Goal: Task Accomplishment & Management: Use online tool/utility

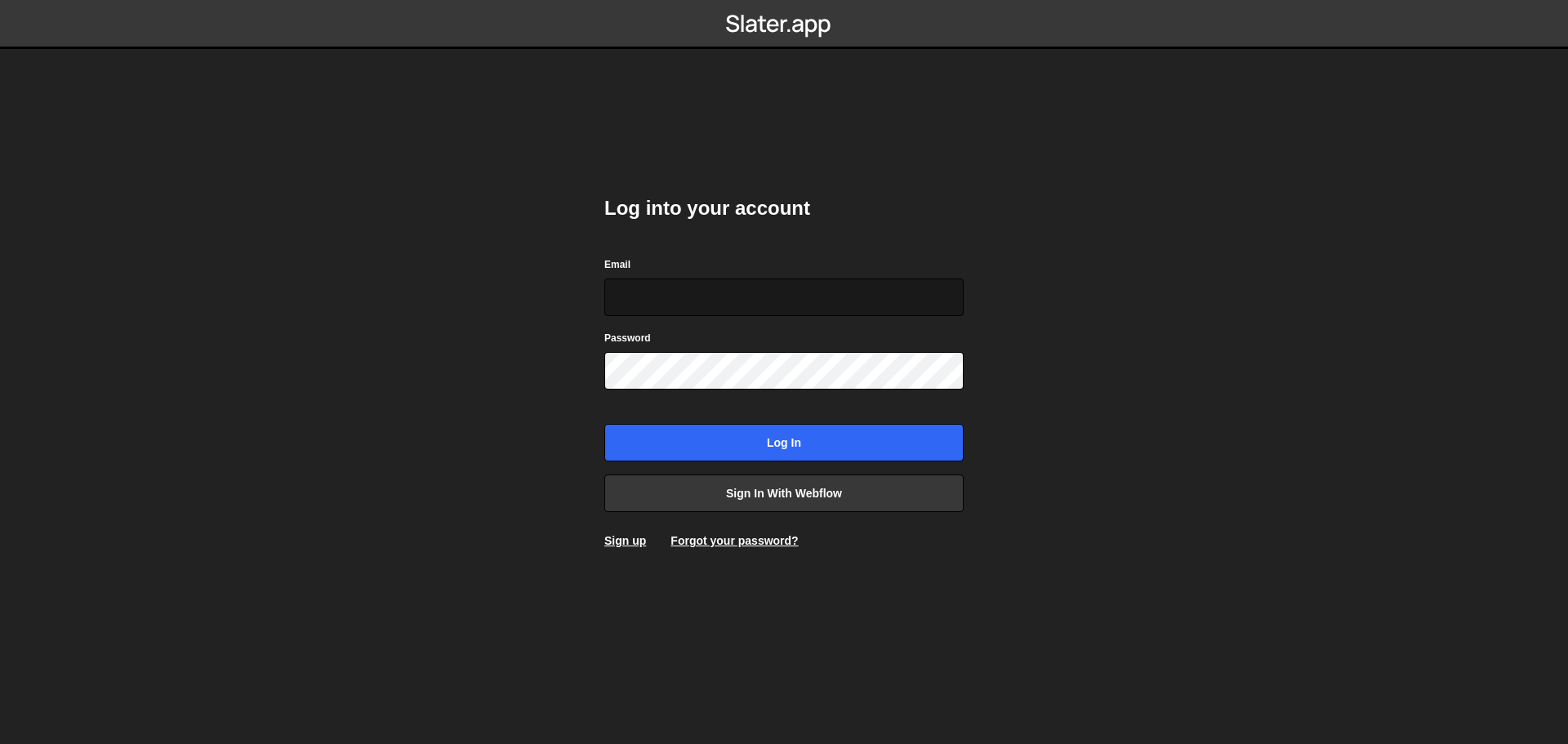
click at [698, 302] on input "Email" at bounding box center [784, 297] width 359 height 38
type input "dev@Pinecone.agency"
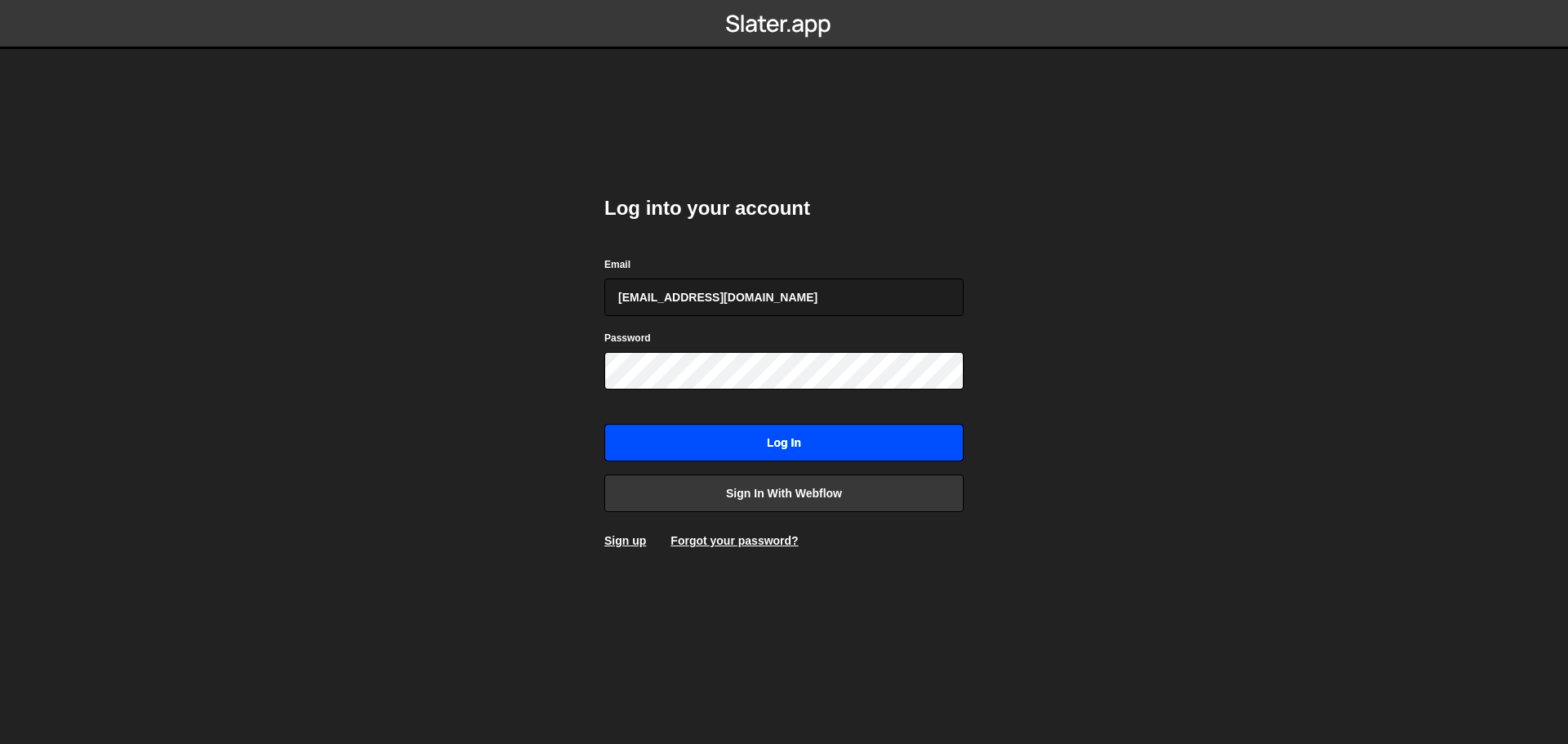
click at [682, 426] on input "Log in" at bounding box center [784, 443] width 359 height 38
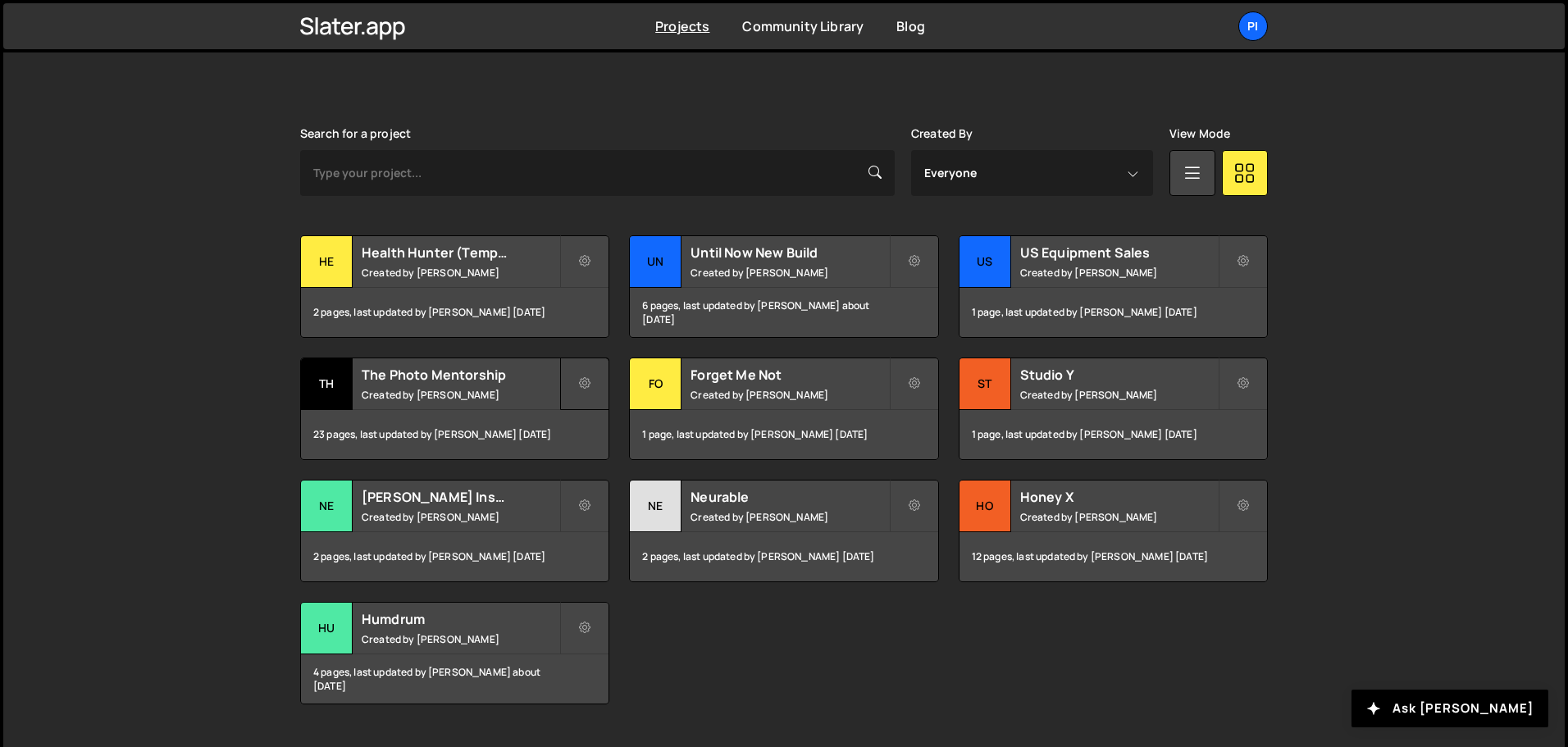
scroll to position [464, 0]
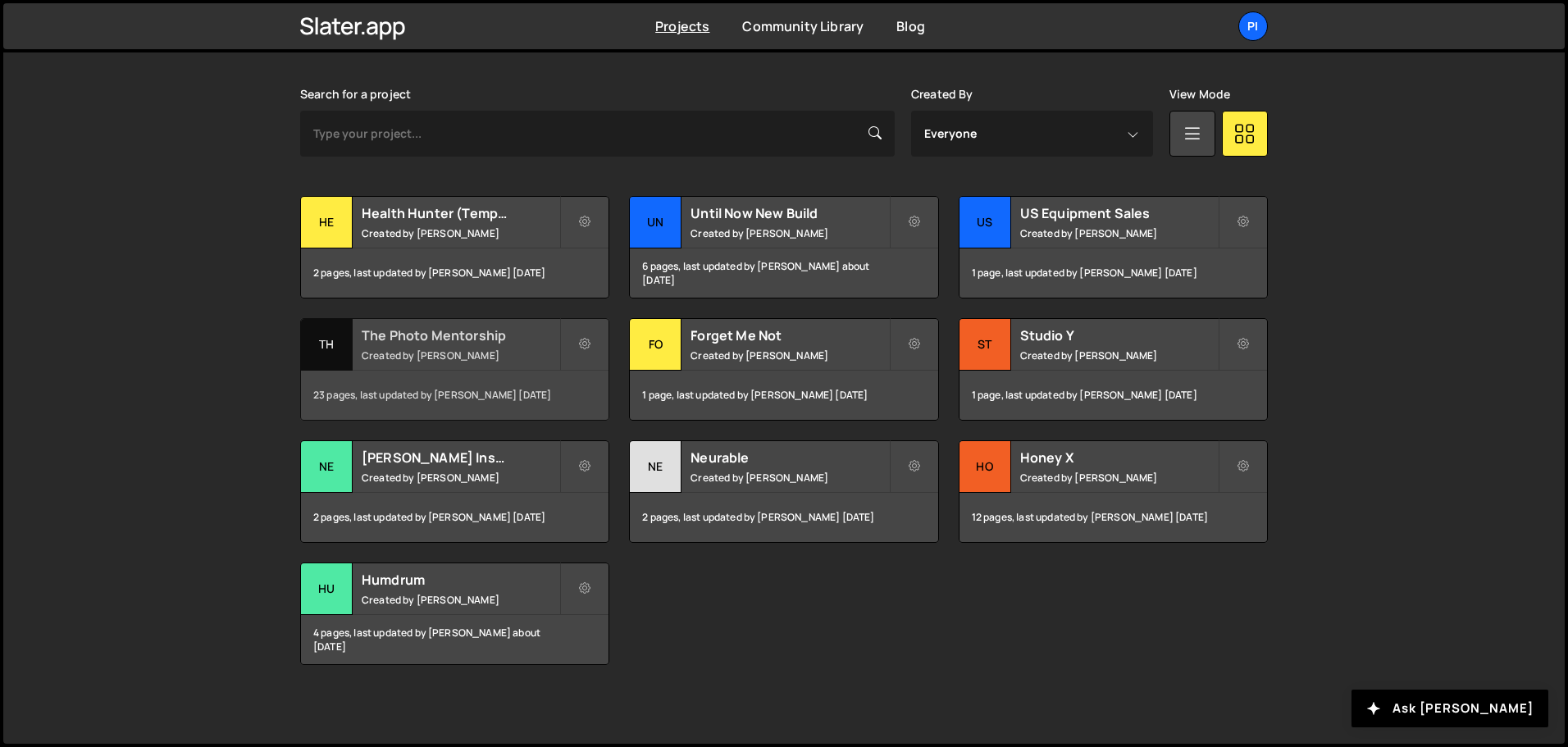
click at [443, 331] on h2 "The Photo Mentorship" at bounding box center [460, 335] width 198 height 18
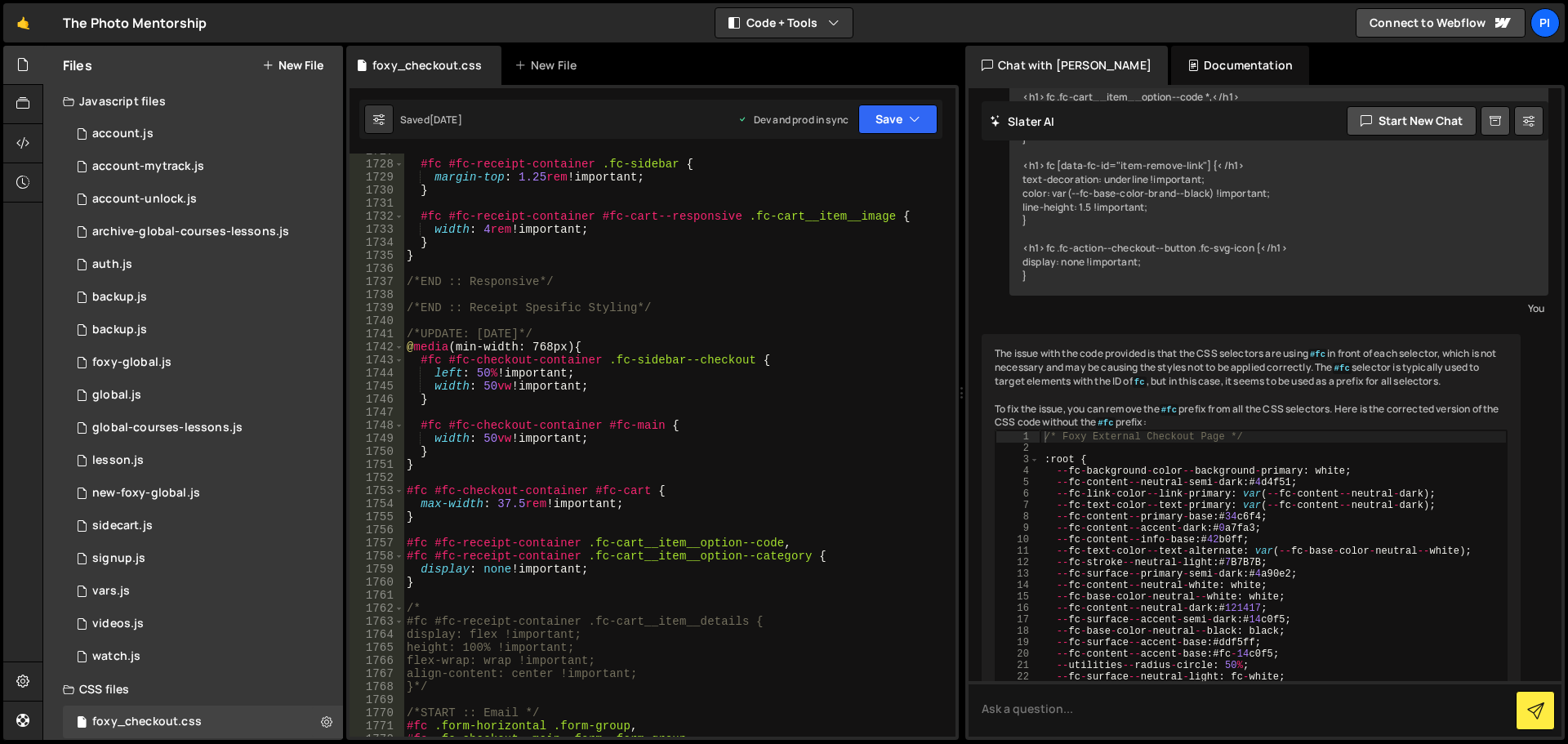
scroll to position [23883, 0]
click at [485, 372] on div "#fc #fc-receipt-container .fc-sidebar { margin-top : 1.25 rem !important ; } #f…" at bounding box center [676, 449] width 545 height 609
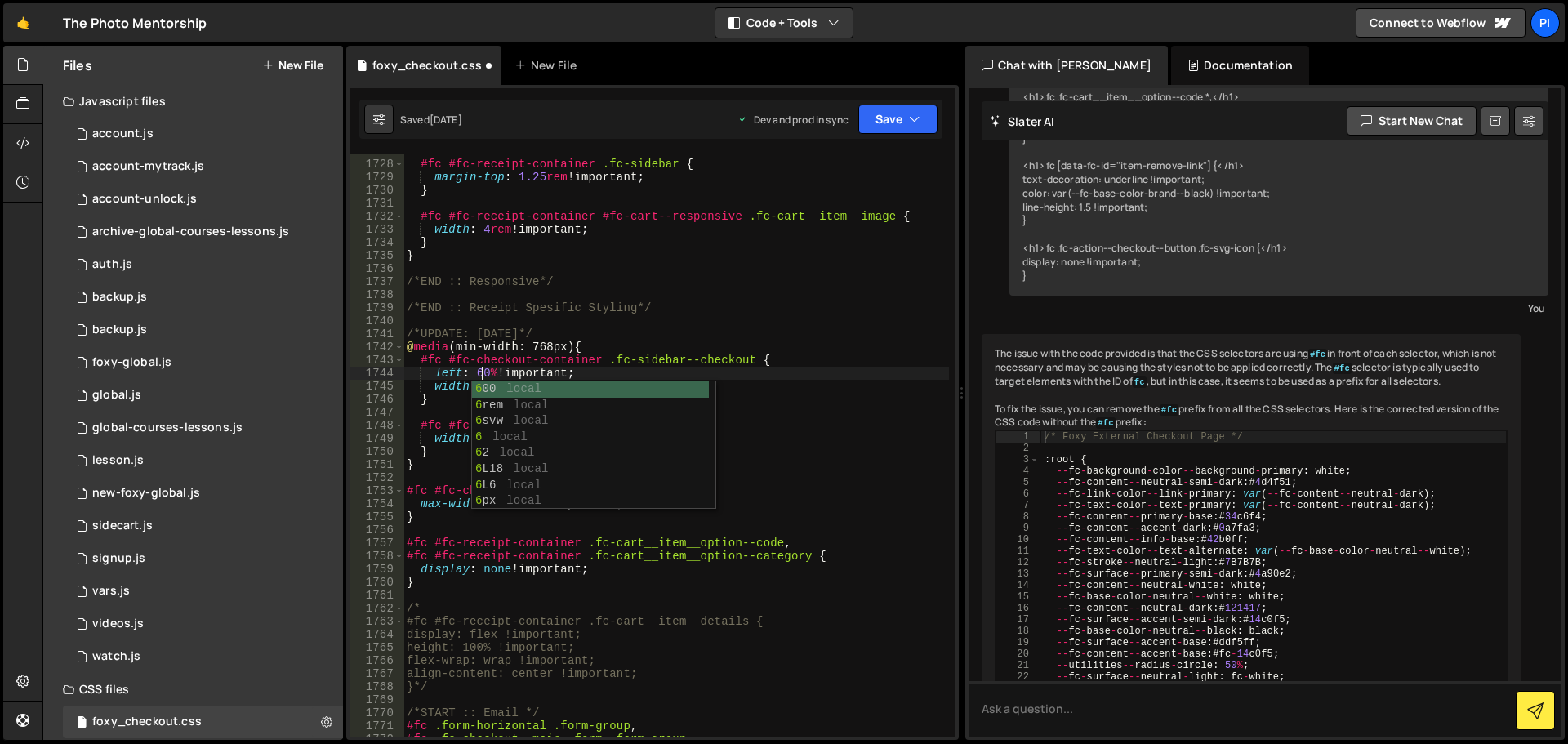
scroll to position [0, 5]
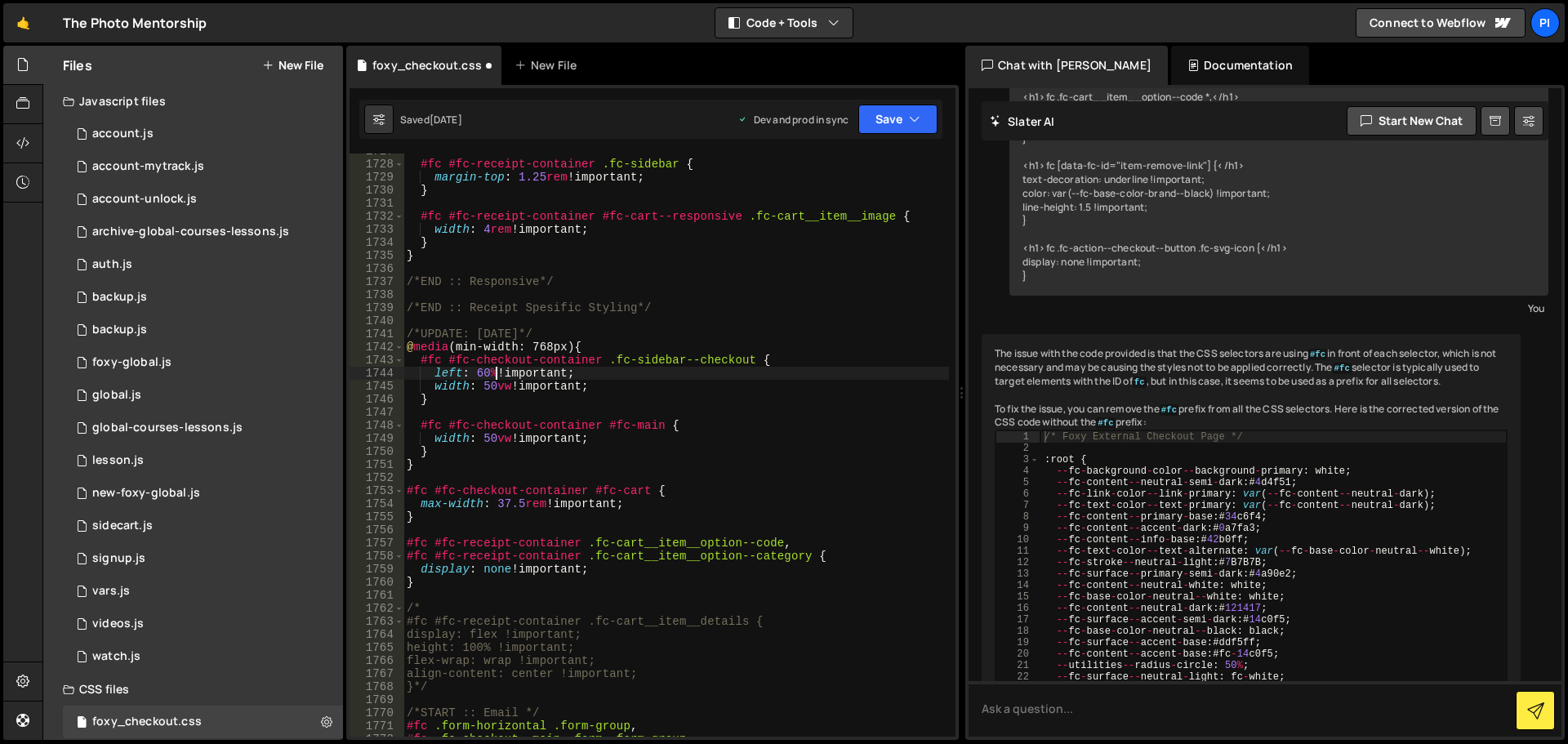
click at [498, 368] on div "#fc #fc-receipt-container .fc-sidebar { margin-top : 1.25 rem !important ; } #f…" at bounding box center [676, 449] width 545 height 609
click at [492, 436] on div "#fc #fc-receipt-container .fc-sidebar { margin-top : 1.25 rem !important ; } #f…" at bounding box center [676, 449] width 545 height 609
click at [488, 384] on div "#fc #fc-receipt-container .fc-sidebar { margin-top : 1.25 rem !important ; } #f…" at bounding box center [676, 449] width 545 height 609
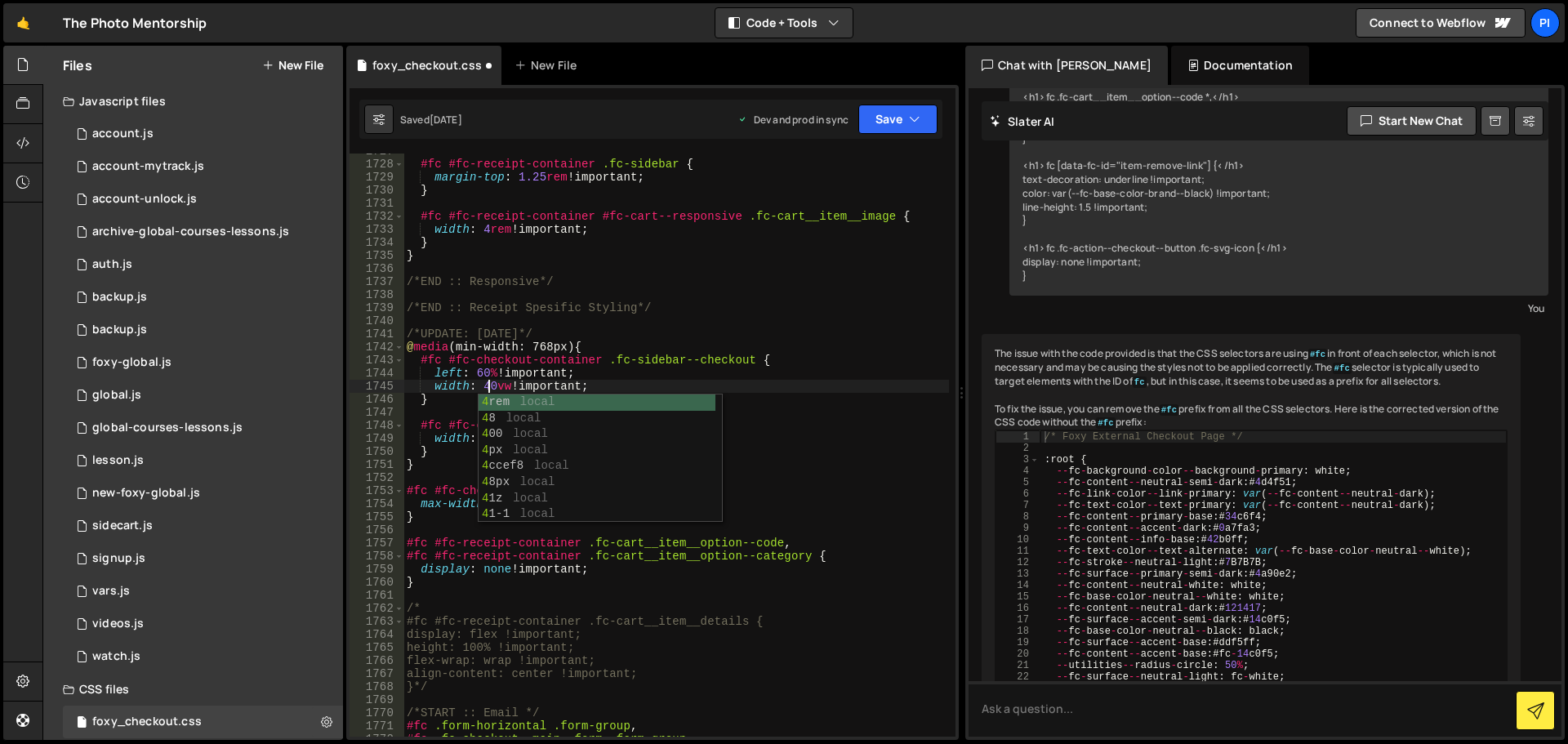
scroll to position [0, 6]
click at [488, 383] on div "#fc #fc-receipt-container .fc-sidebar { margin-top : 1.25 rem !important ; } #f…" at bounding box center [676, 449] width 545 height 609
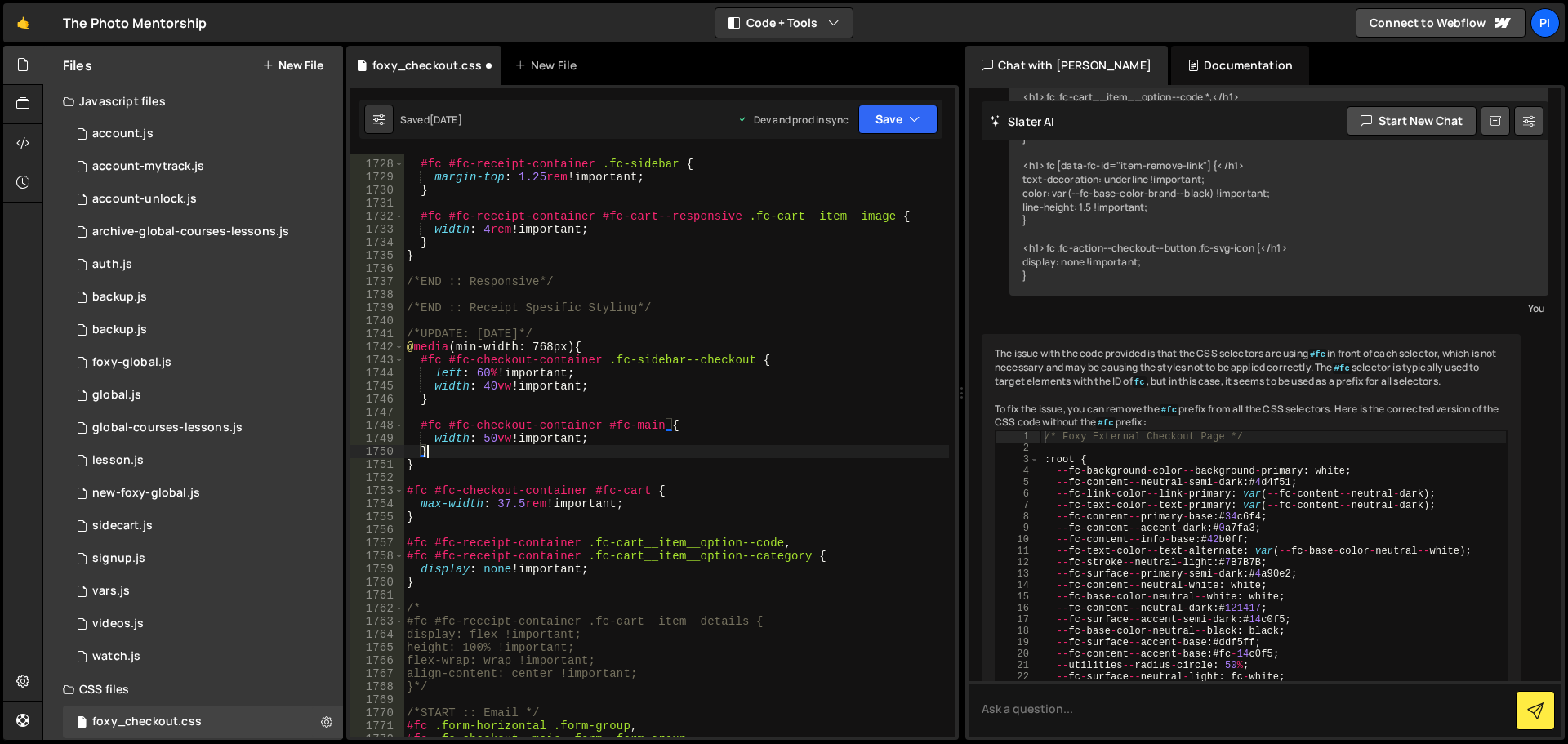
click at [492, 445] on div "#fc #fc-receipt-container .fc-sidebar { margin-top : 1.25 rem !important ; } #f…" at bounding box center [676, 449] width 545 height 609
click at [502, 439] on div "#fc #fc-receipt-container .fc-sidebar { margin-top : 1.25 rem !important ; } #f…" at bounding box center [676, 449] width 545 height 609
click at [490, 441] on div "#fc #fc-receipt-container .fc-sidebar { margin-top : 1.25 rem !important ; } #f…" at bounding box center [676, 449] width 545 height 609
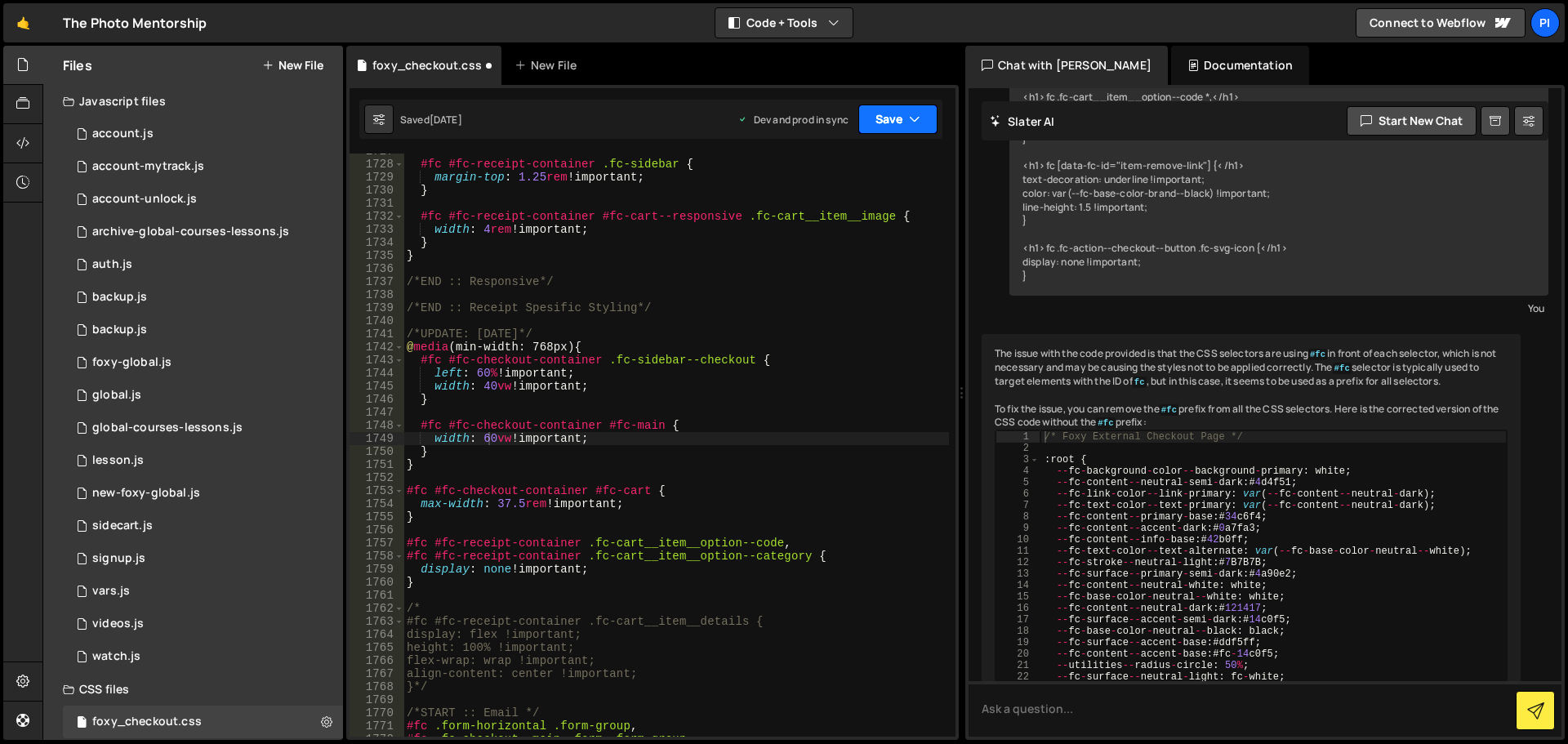
click at [904, 123] on button "Save" at bounding box center [898, 119] width 79 height 29
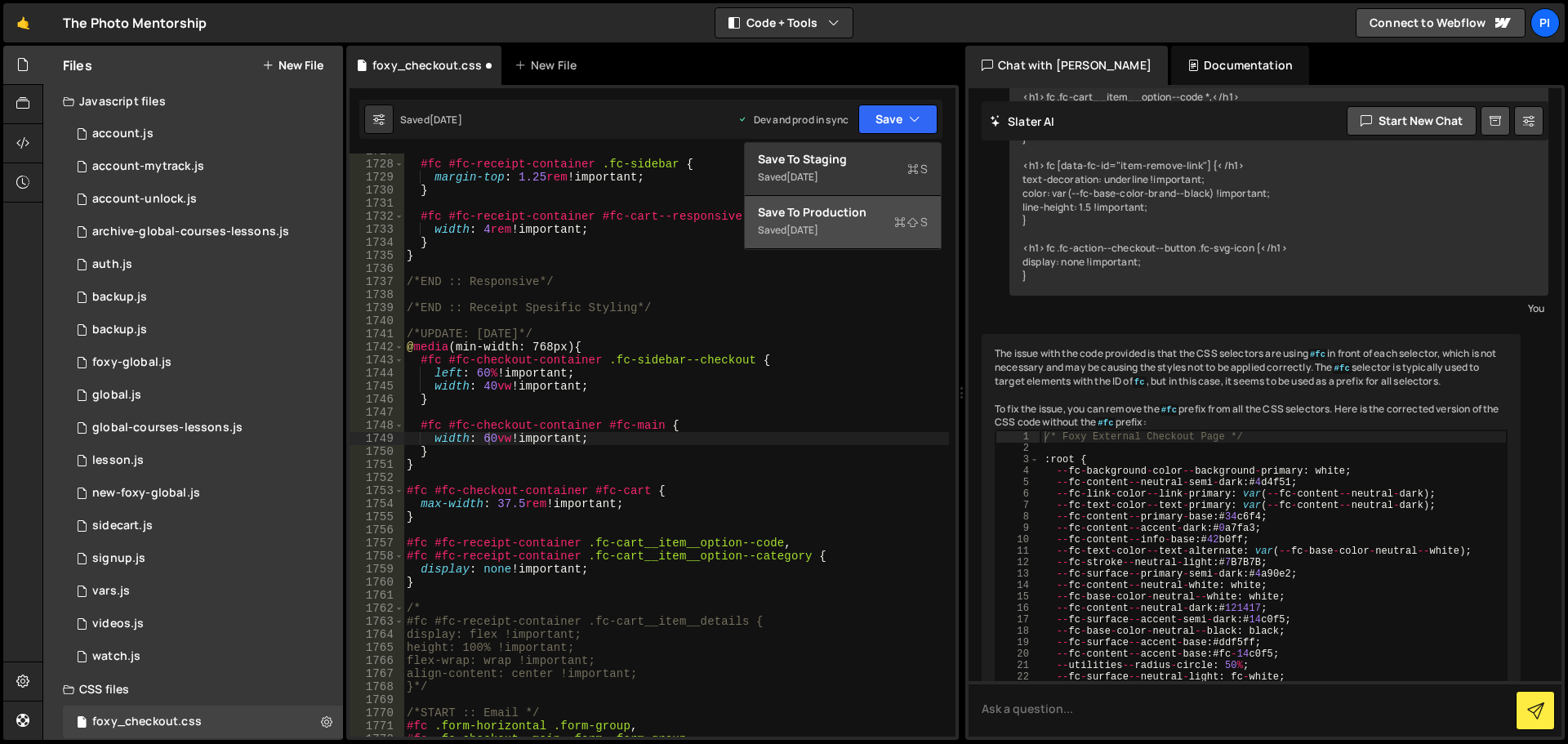
click at [829, 216] on div "Save to Production S" at bounding box center [843, 212] width 170 height 16
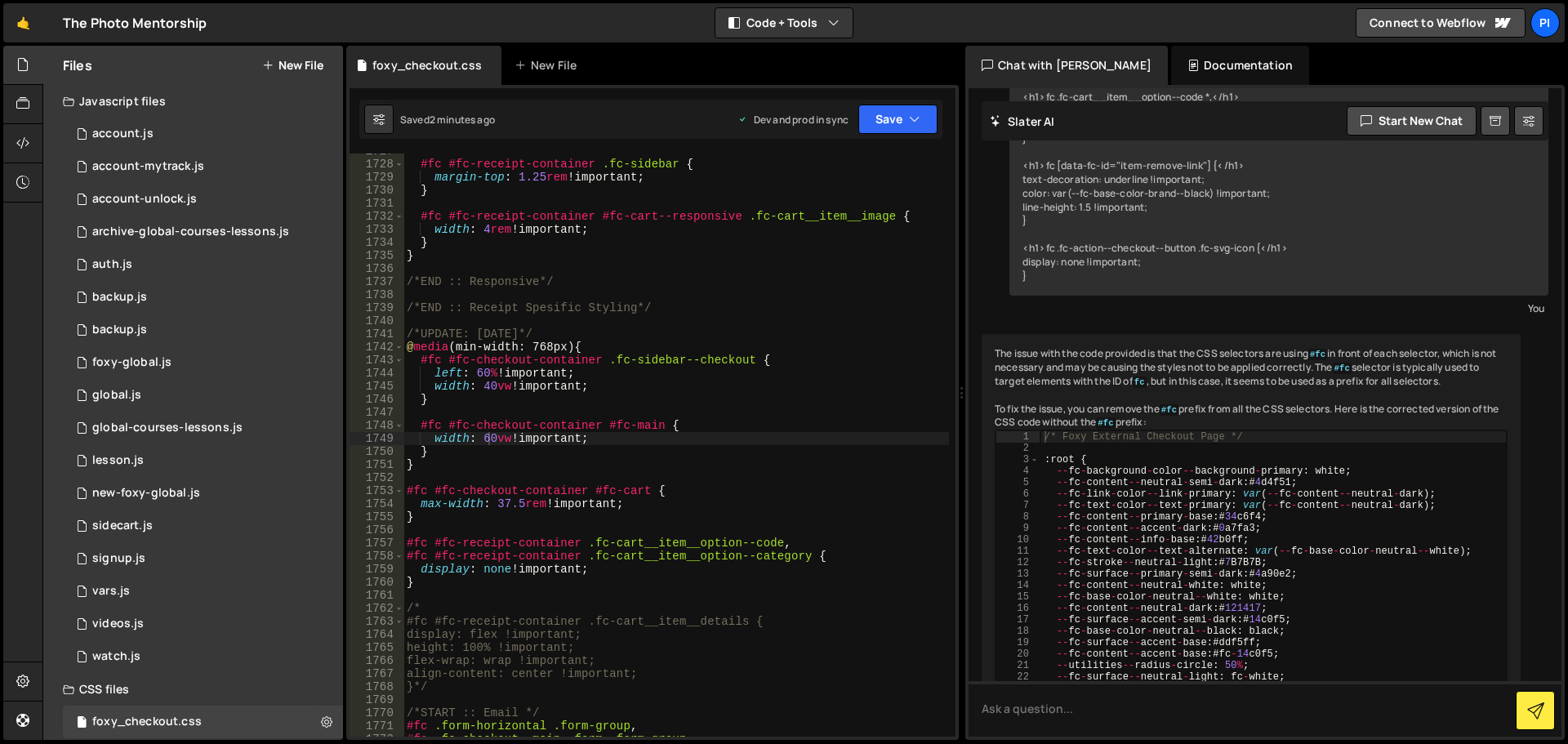
click at [616, 96] on div "width: 60vw !important; 1727 1728 1729 1730 1731 1732 1733 1734 1735 1736 1737 …" at bounding box center [652, 412] width 613 height 655
type textarea "margin-top: 1.25rem !important;"
click at [766, 177] on div "#fc #fc-receipt-container .fc-sidebar { margin-top : 1.25 rem !important ; } #f…" at bounding box center [676, 449] width 545 height 609
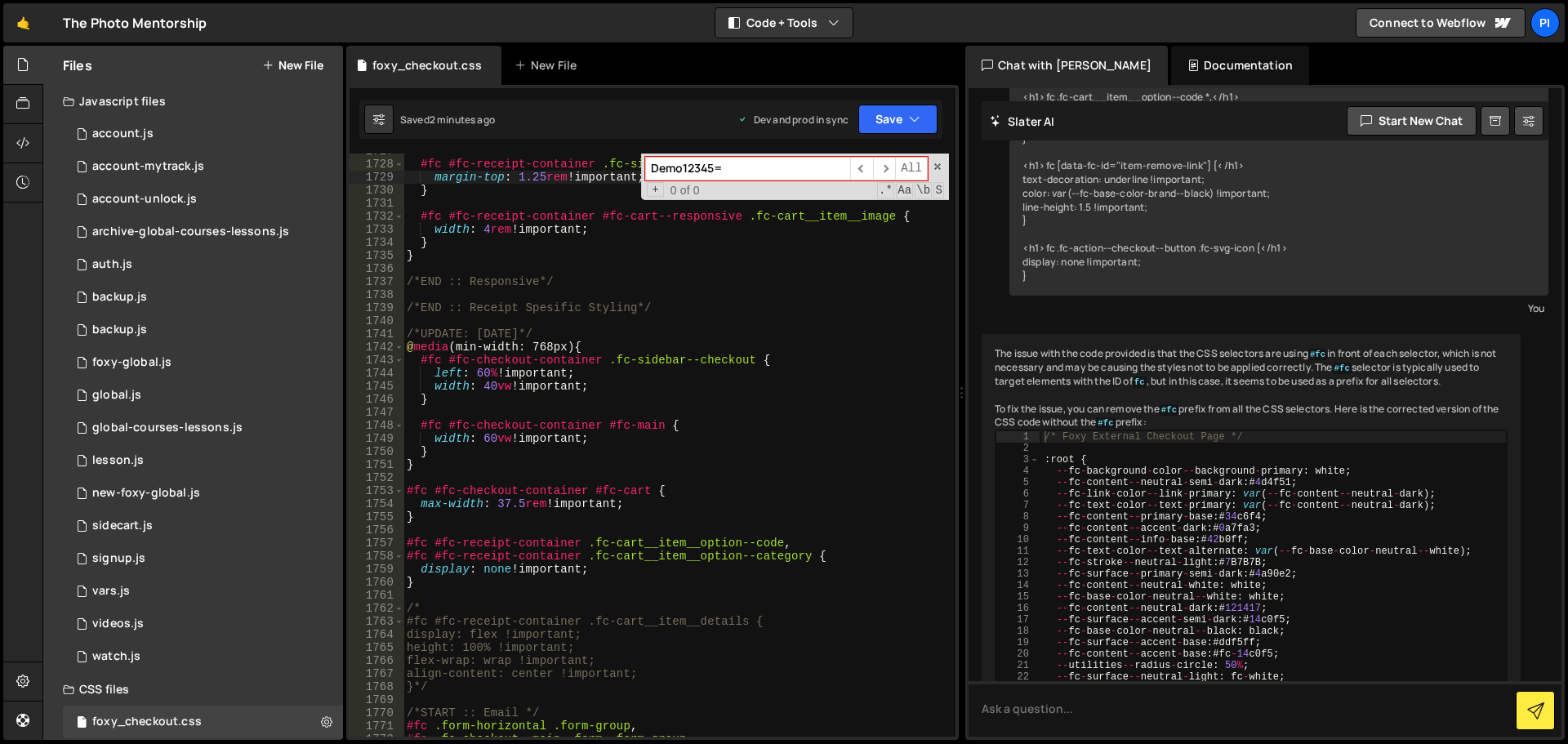
click at [742, 170] on input "Demo12345=" at bounding box center [748, 169] width 205 height 24
type input "37.5"
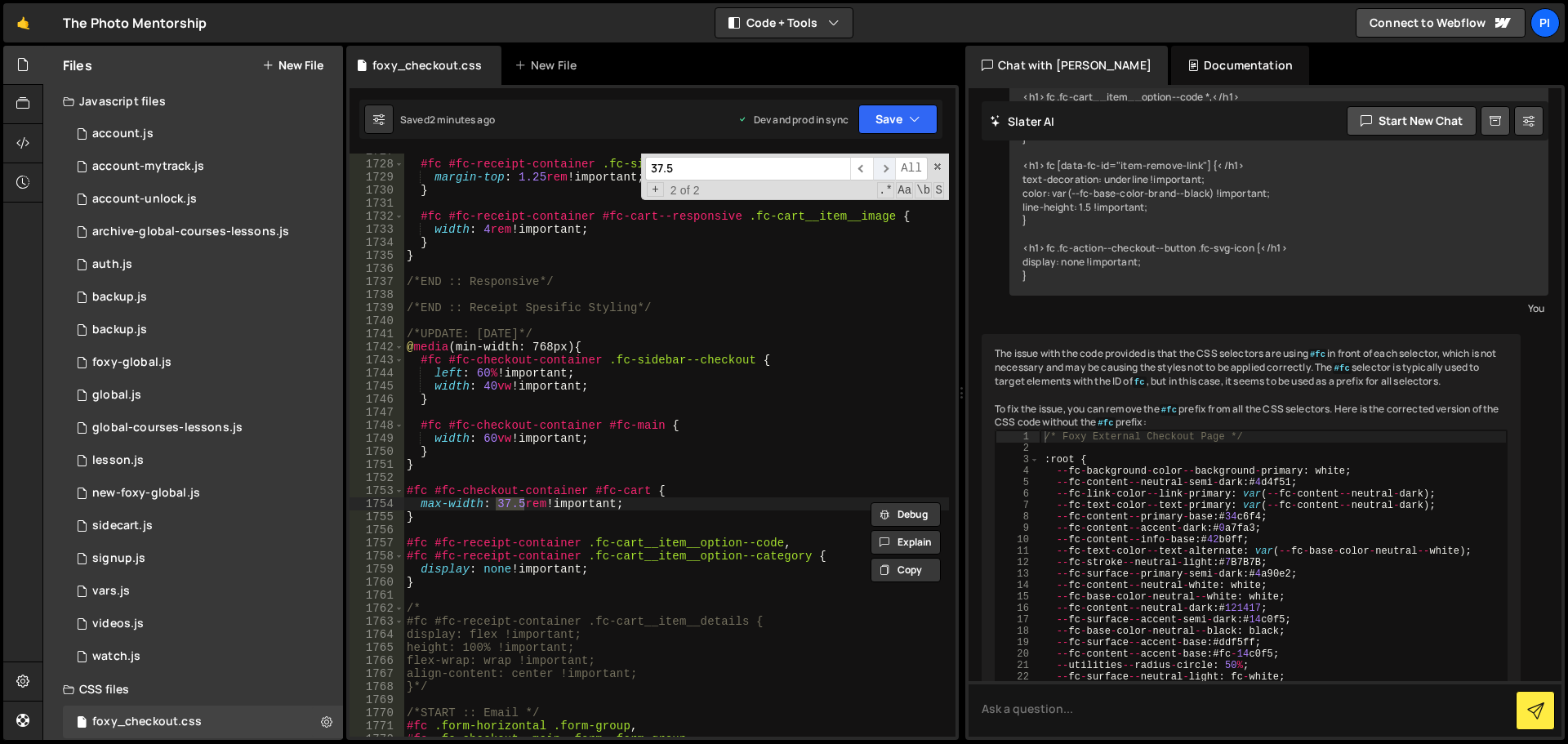
click at [875, 165] on span "​" at bounding box center [885, 169] width 23 height 24
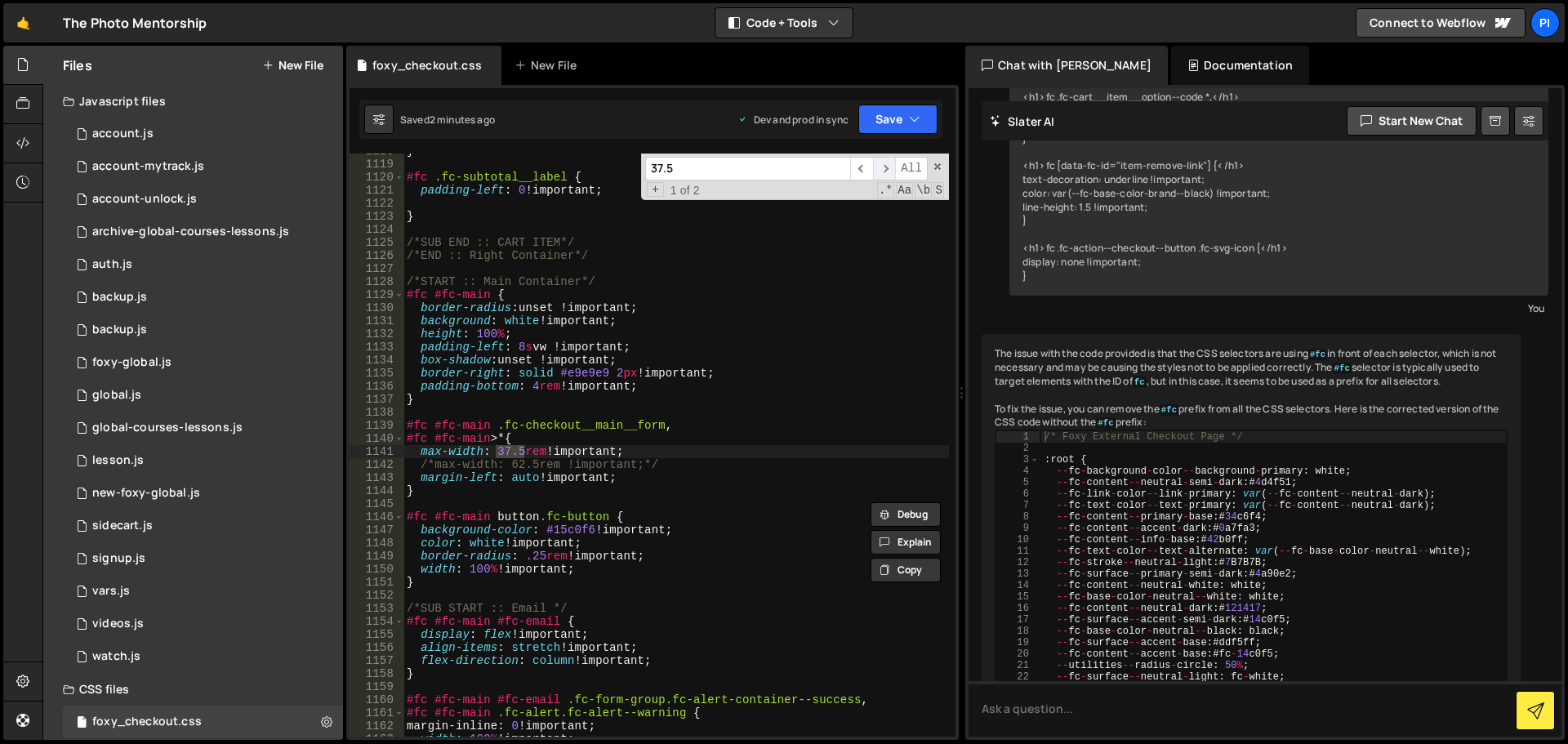
scroll to position [15245, 0]
click at [530, 453] on div "} #fc .fc-subtotal__label { padding-left : 0 !important ; } /*SUB END :: CART I…" at bounding box center [676, 449] width 545 height 609
drag, startPoint x: 523, startPoint y: 454, endPoint x: 496, endPoint y: 454, distance: 27.0
click at [496, 454] on div "} #fc .fc-subtotal__label { padding-left : 0 !important ; } /*SUB END :: CART I…" at bounding box center [676, 449] width 545 height 609
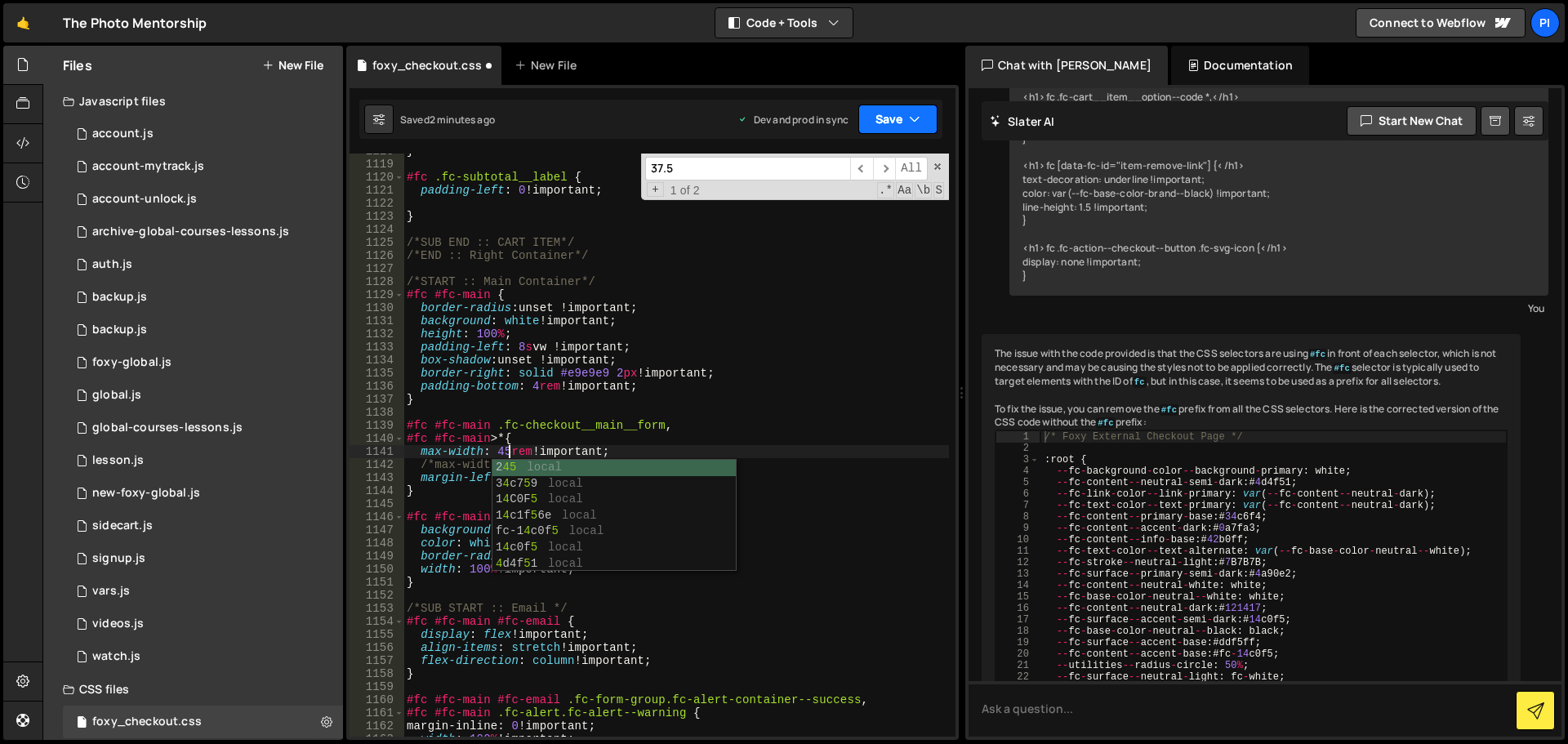
click at [904, 130] on button "Save" at bounding box center [898, 119] width 79 height 29
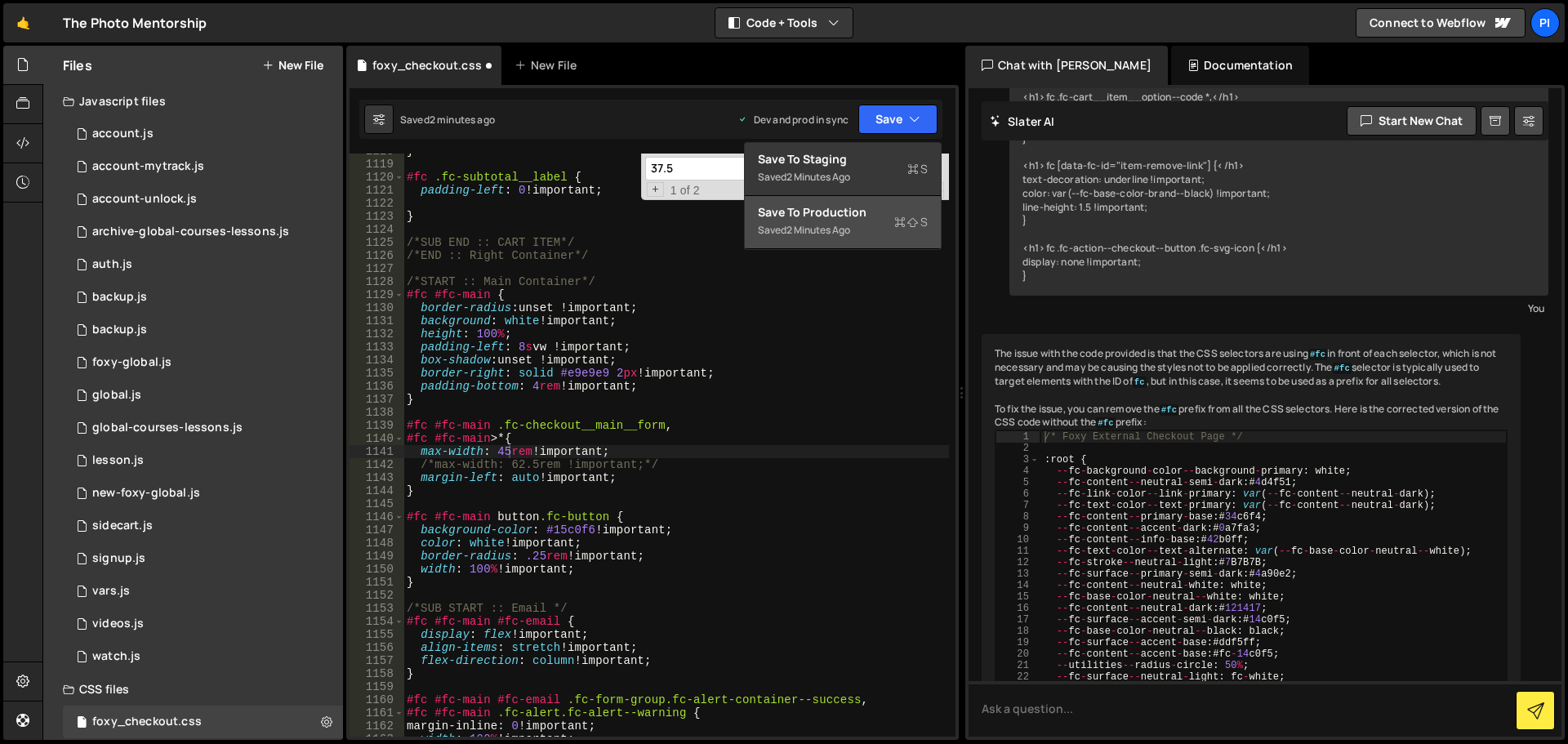
click at [853, 209] on div "Save to Production S" at bounding box center [843, 212] width 170 height 16
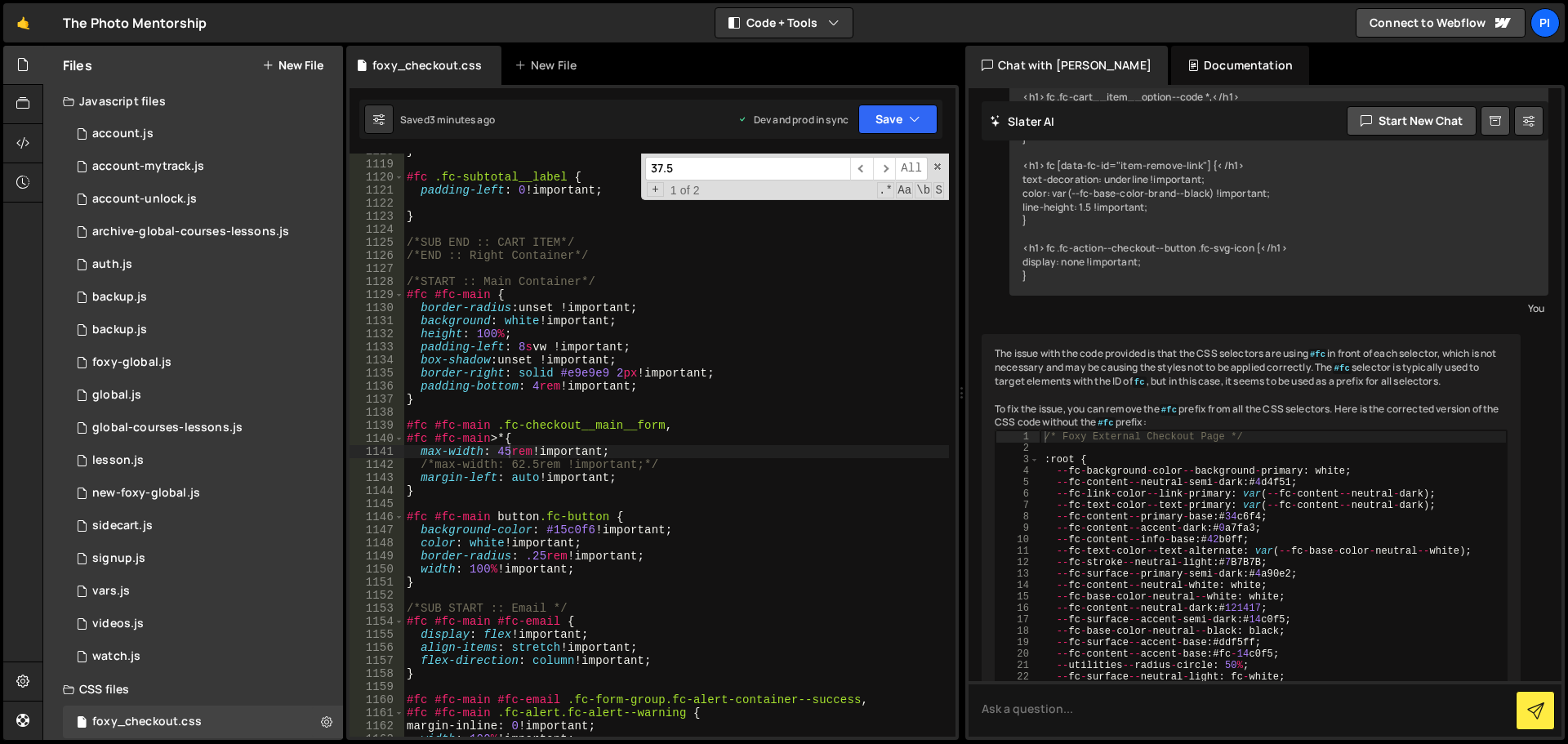
click at [538, 457] on div "} #fc .fc-subtotal__label { padding-left : 0 !important ; } /*SUB END :: CART I…" at bounding box center [676, 449] width 545 height 609
click at [502, 450] on div "} #fc .fc-subtotal__label { padding-left : 0 !important ; } /*SUB END :: CART I…" at bounding box center [676, 449] width 545 height 609
click at [508, 453] on div "} #fc .fc-subtotal__label { padding-left : 0 !important ; } /*SUB END :: CART I…" at bounding box center [676, 449] width 545 height 609
click at [905, 122] on button "Save" at bounding box center [898, 119] width 79 height 29
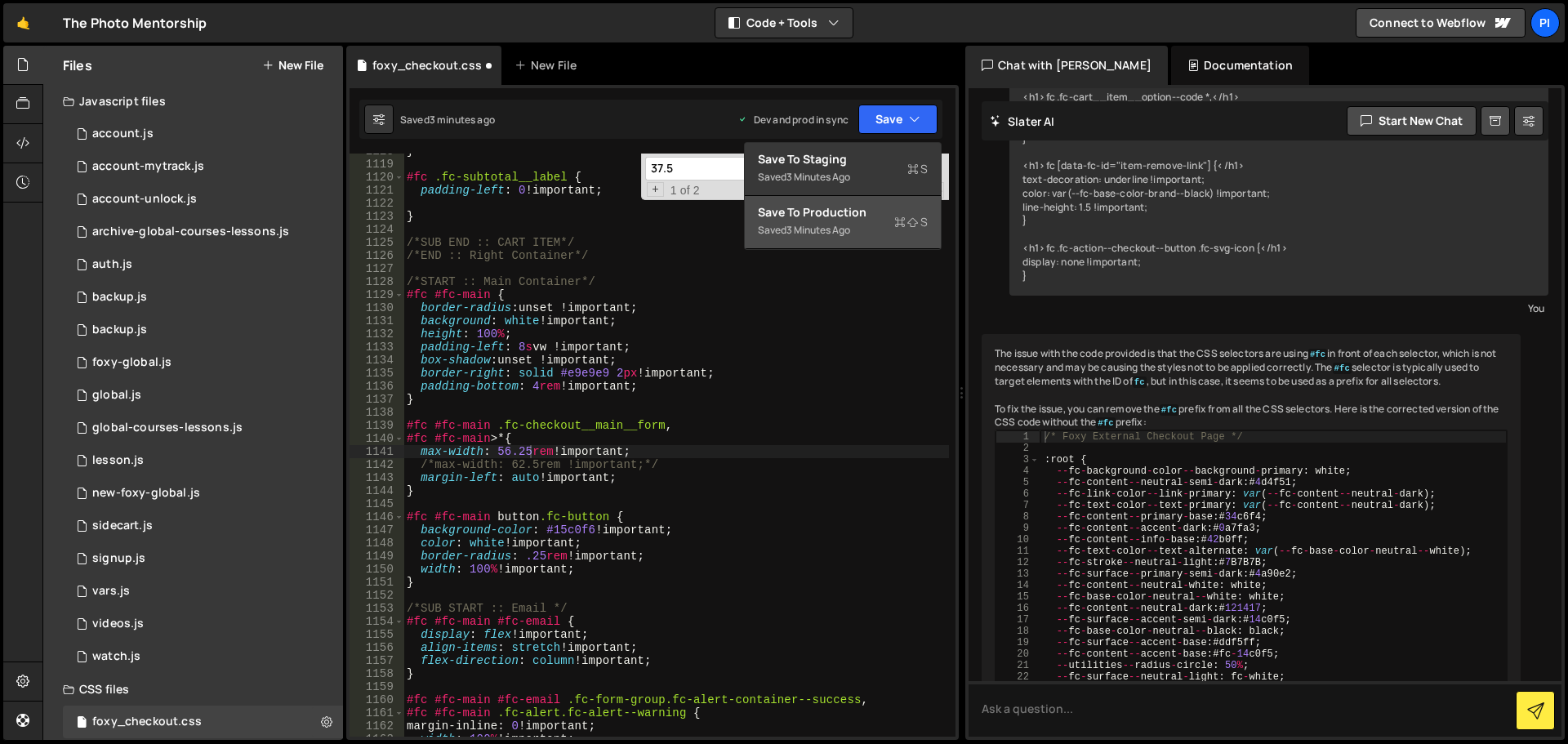
click at [825, 216] on div "Save to Production S" at bounding box center [843, 212] width 170 height 16
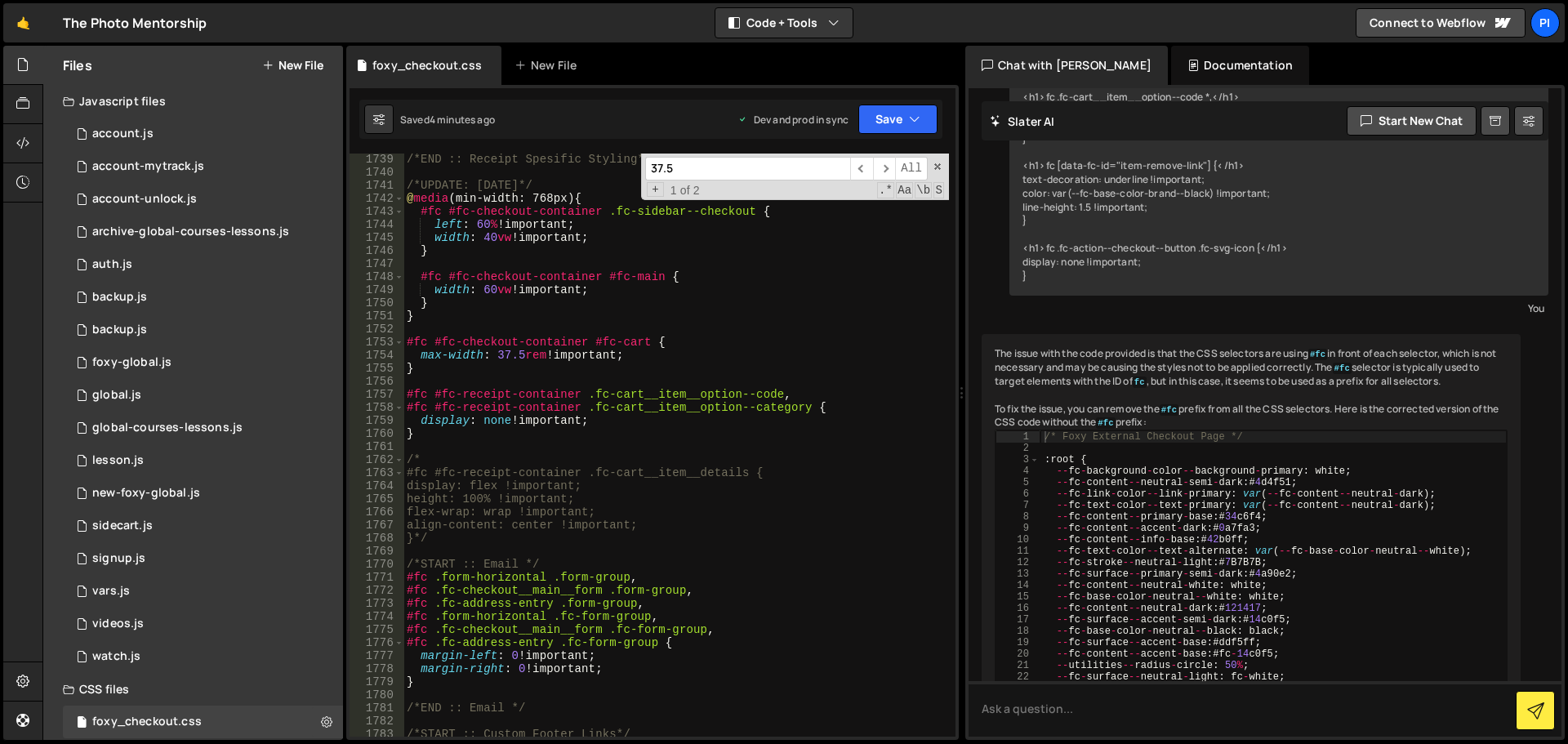
scroll to position [23935, 0]
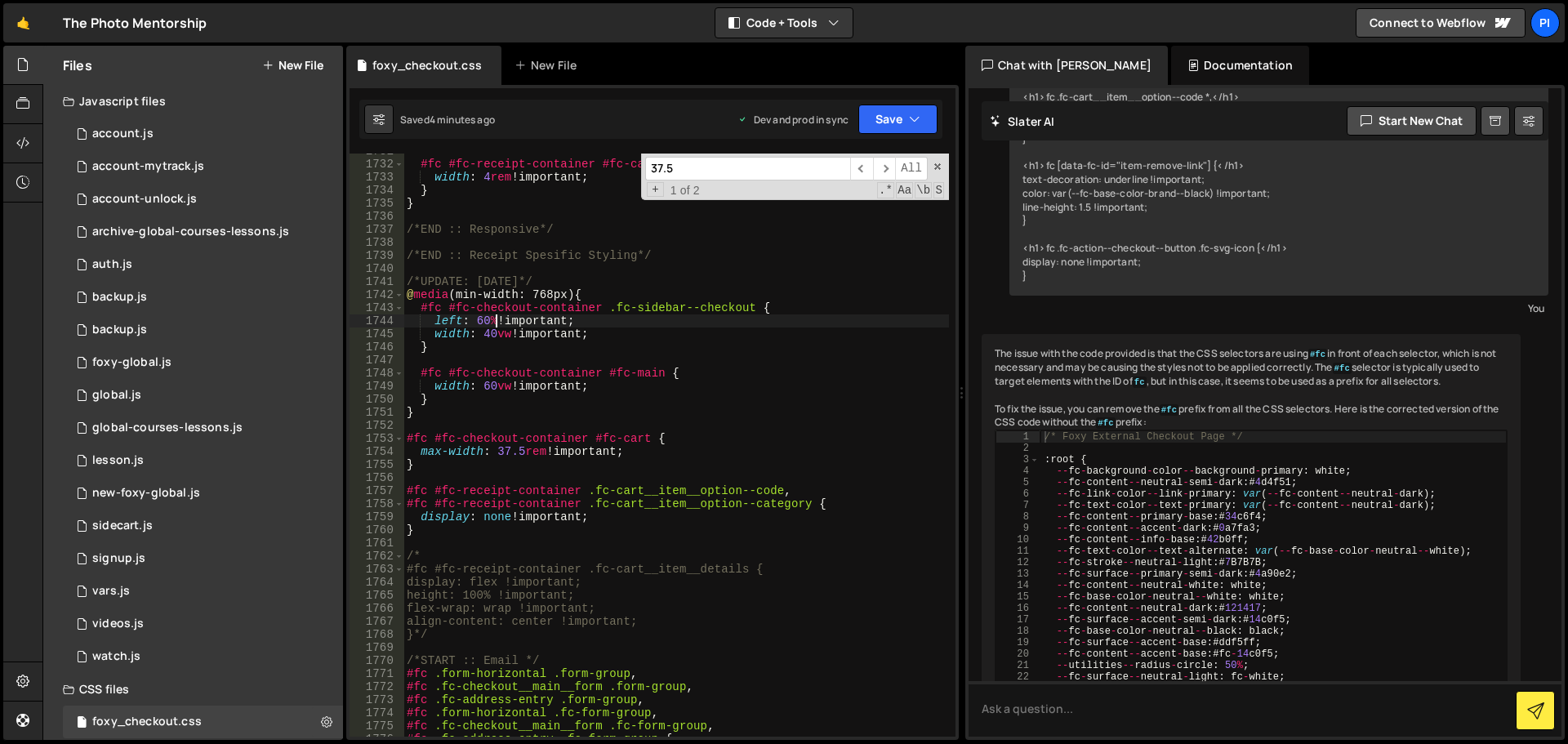
click at [496, 326] on div "#fc #fc-receipt-container #fc-cart--responsive .fc-cart__item__image { width : …" at bounding box center [676, 449] width 545 height 609
click at [895, 117] on button "Save" at bounding box center [898, 119] width 79 height 29
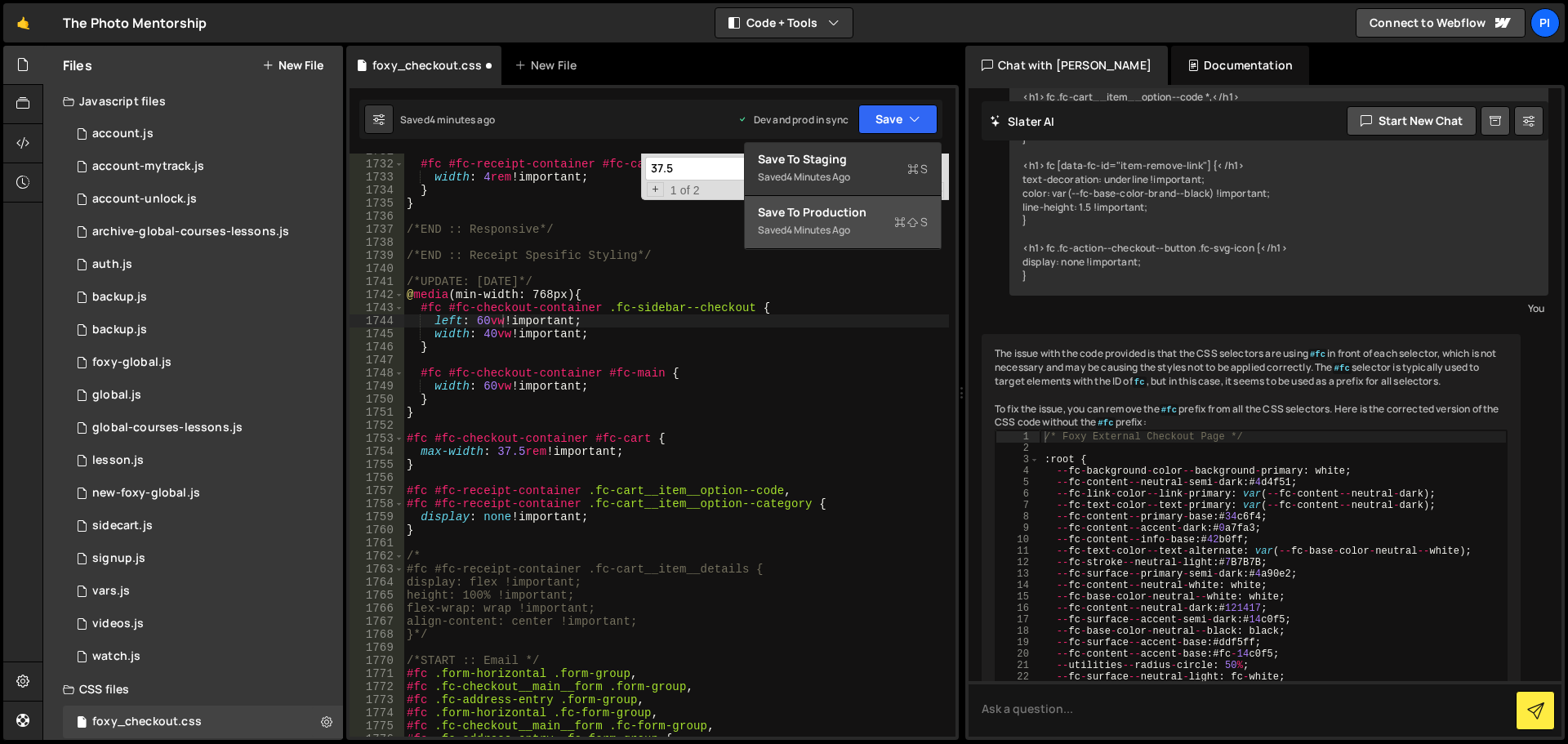
click at [878, 224] on div "Saved 4 minutes ago" at bounding box center [843, 230] width 170 height 20
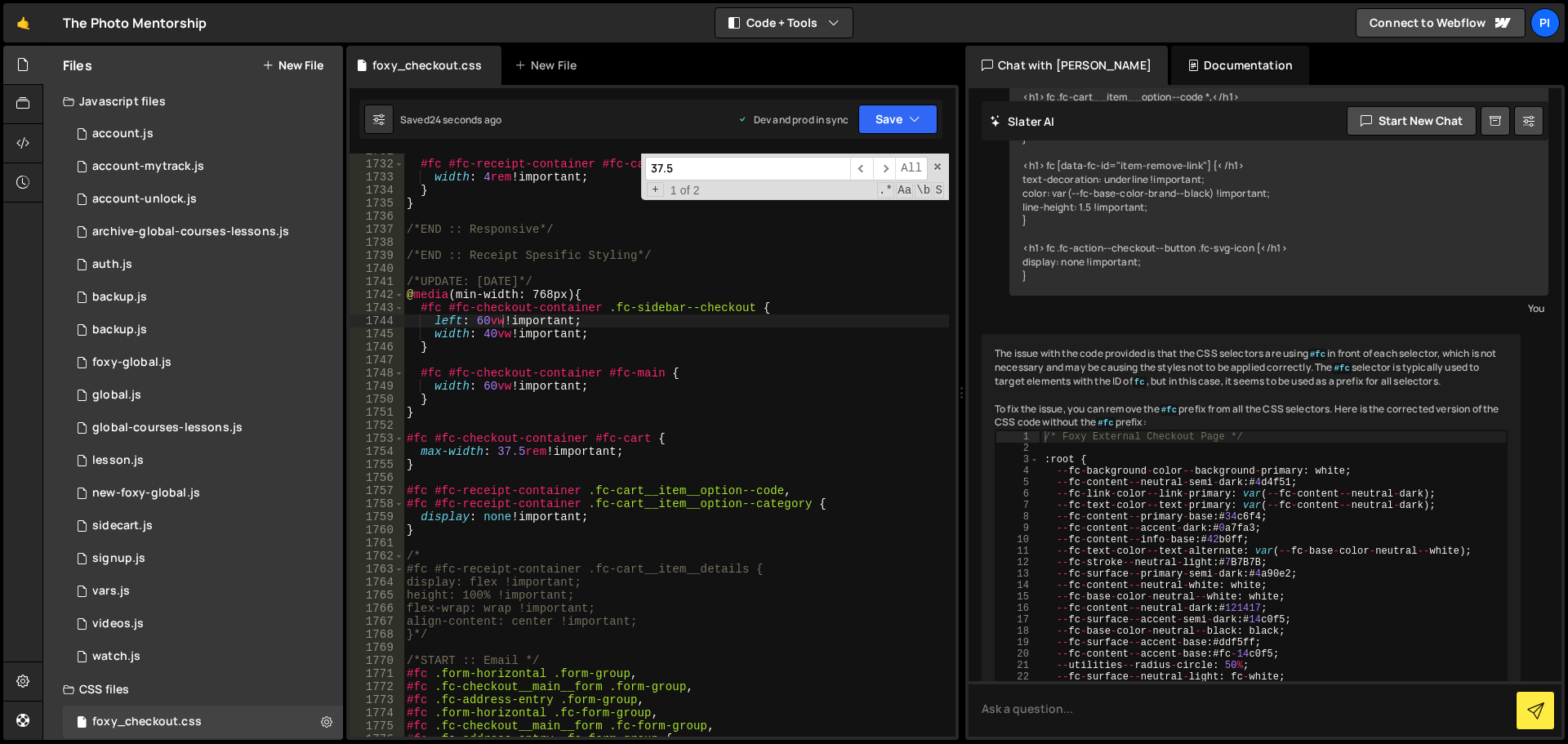
click at [505, 323] on div "#fc #fc-receipt-container #fc-cart--responsive .fc-cart__item__image { width : …" at bounding box center [676, 449] width 545 height 609
click at [508, 389] on div "#fc #fc-receipt-container #fc-cart--responsive .fc-cart__item__image { width : …" at bounding box center [676, 449] width 545 height 609
type textarea "width: 60% !important;"
click at [892, 116] on button "Save" at bounding box center [898, 119] width 79 height 29
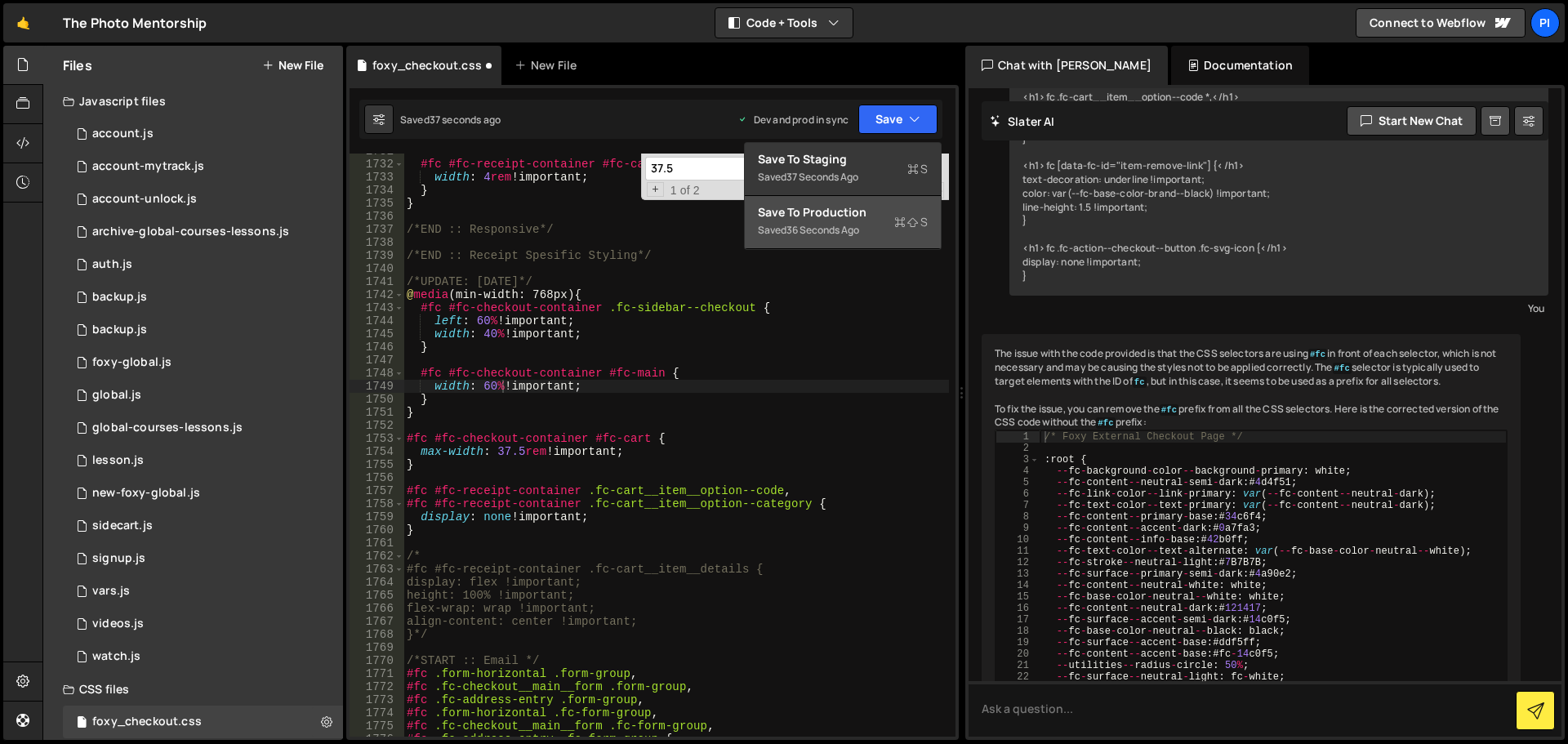
click at [802, 220] on div "Saved 36 seconds ago" at bounding box center [843, 230] width 170 height 20
